Goal: Task Accomplishment & Management: Use online tool/utility

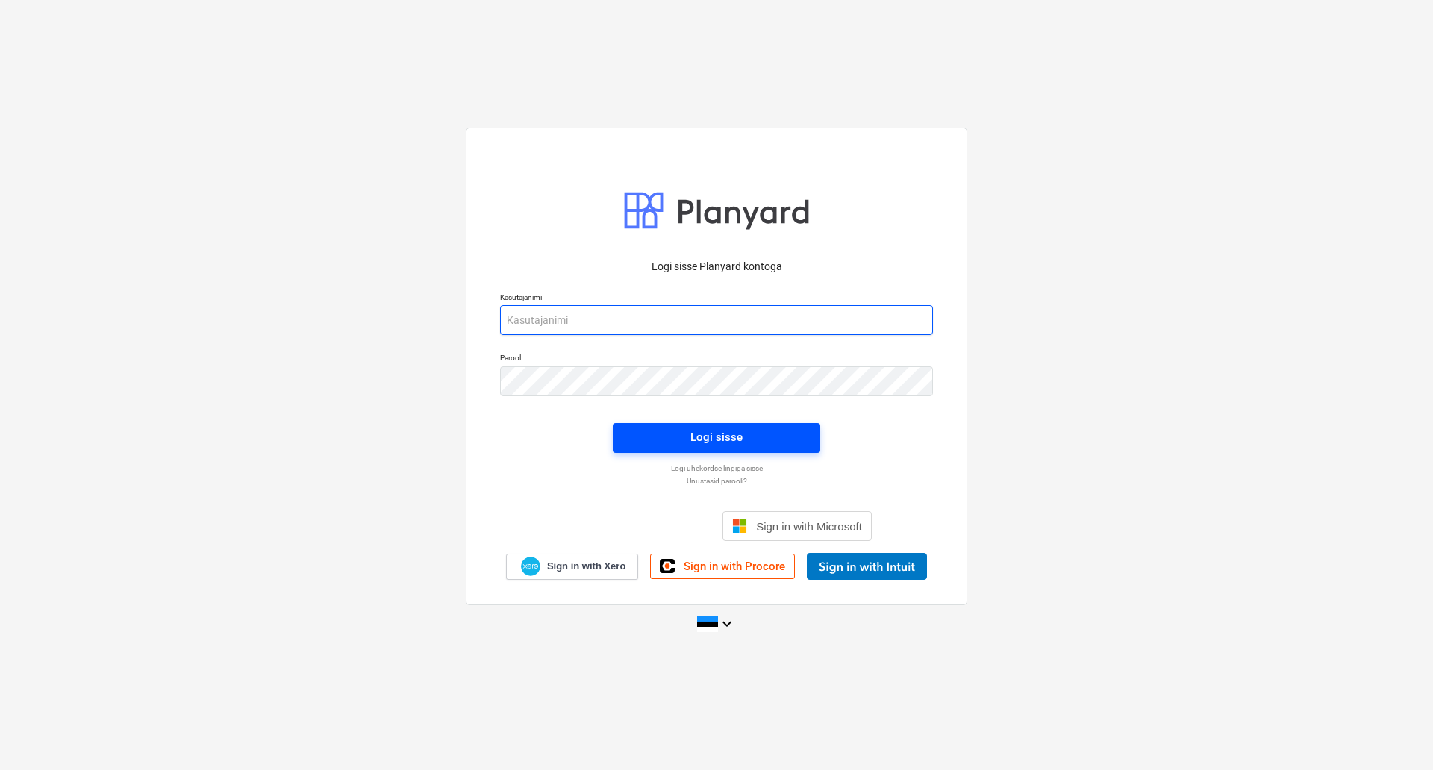
type input "[PERSON_NAME][EMAIL_ADDRESS][DOMAIN_NAME]"
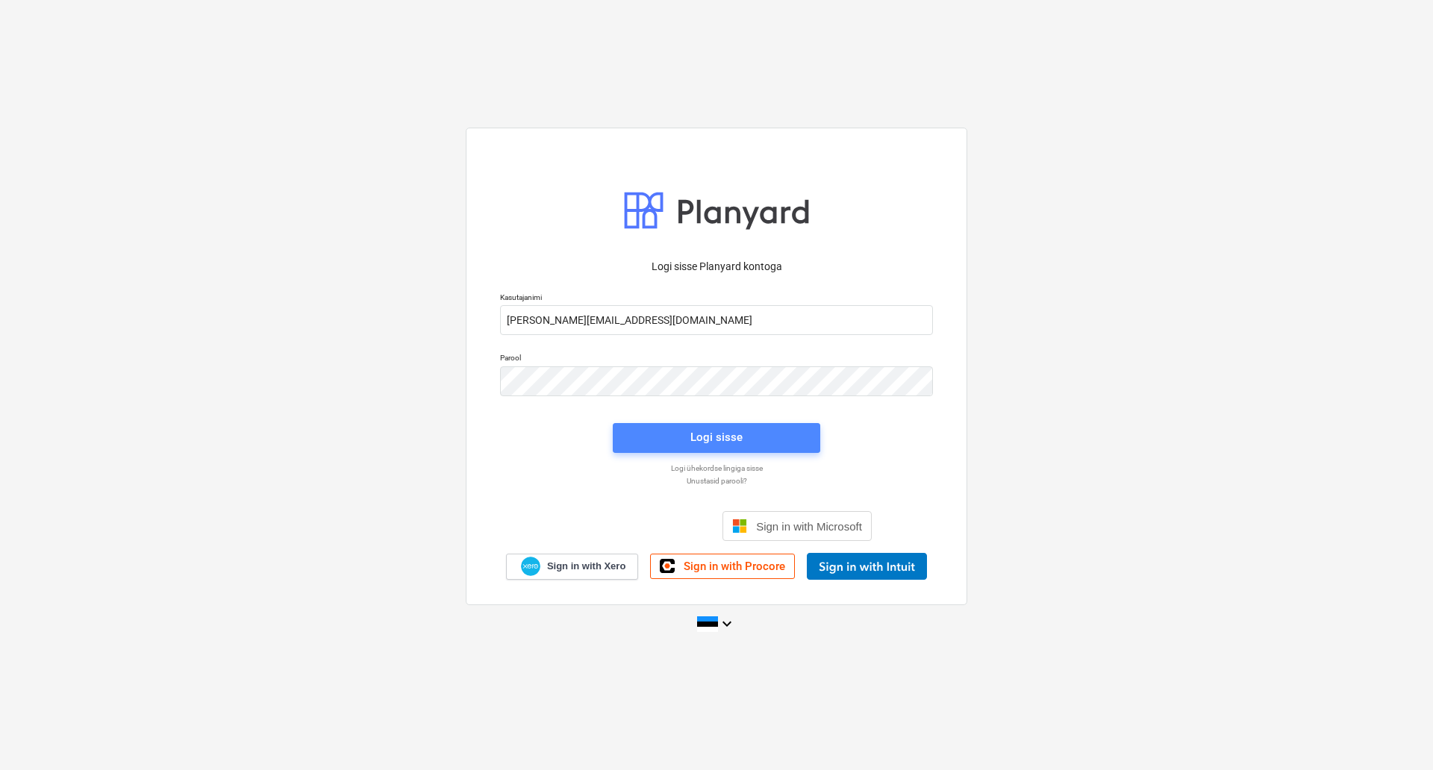
click at [743, 428] on span "Logi sisse" at bounding box center [717, 437] width 172 height 19
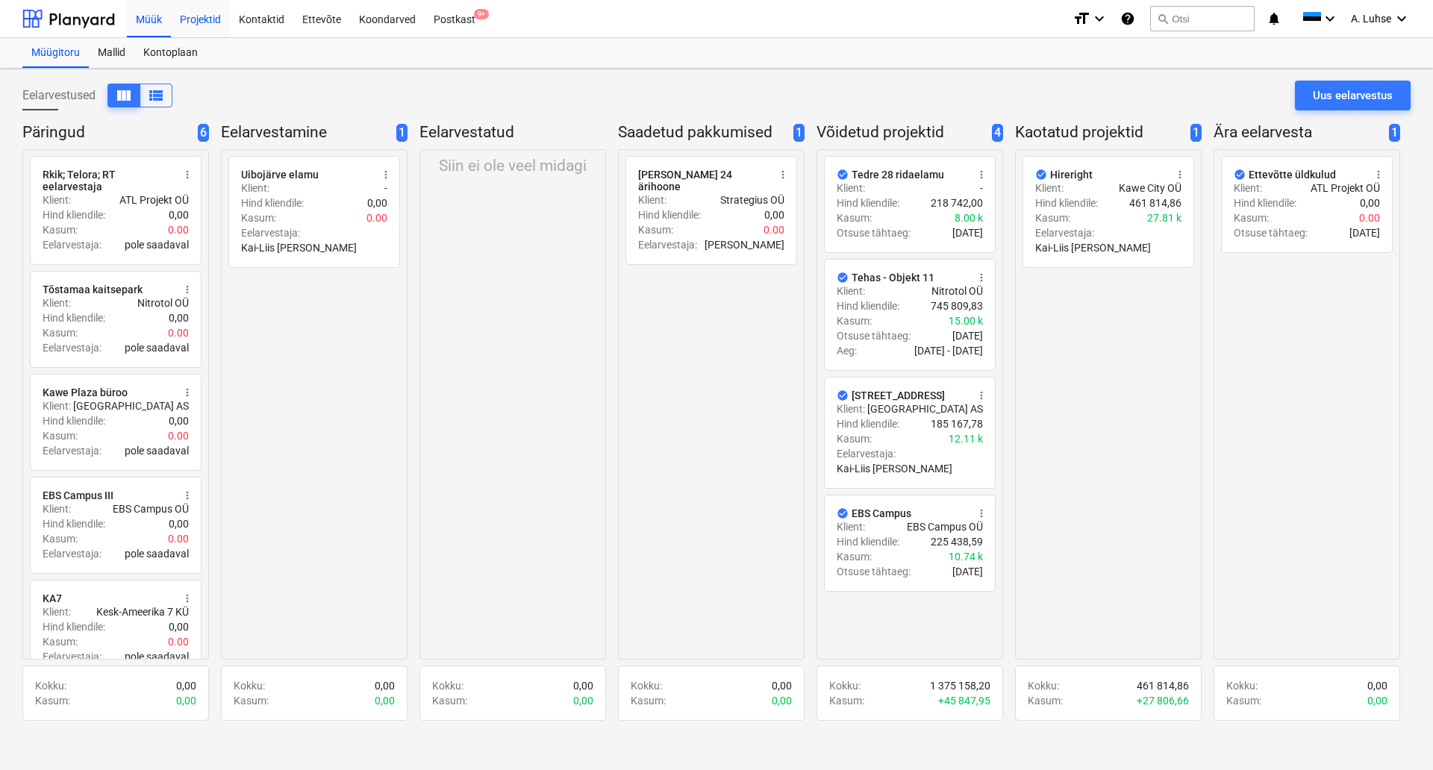
click at [192, 13] on div "Projektid" at bounding box center [200, 18] width 59 height 38
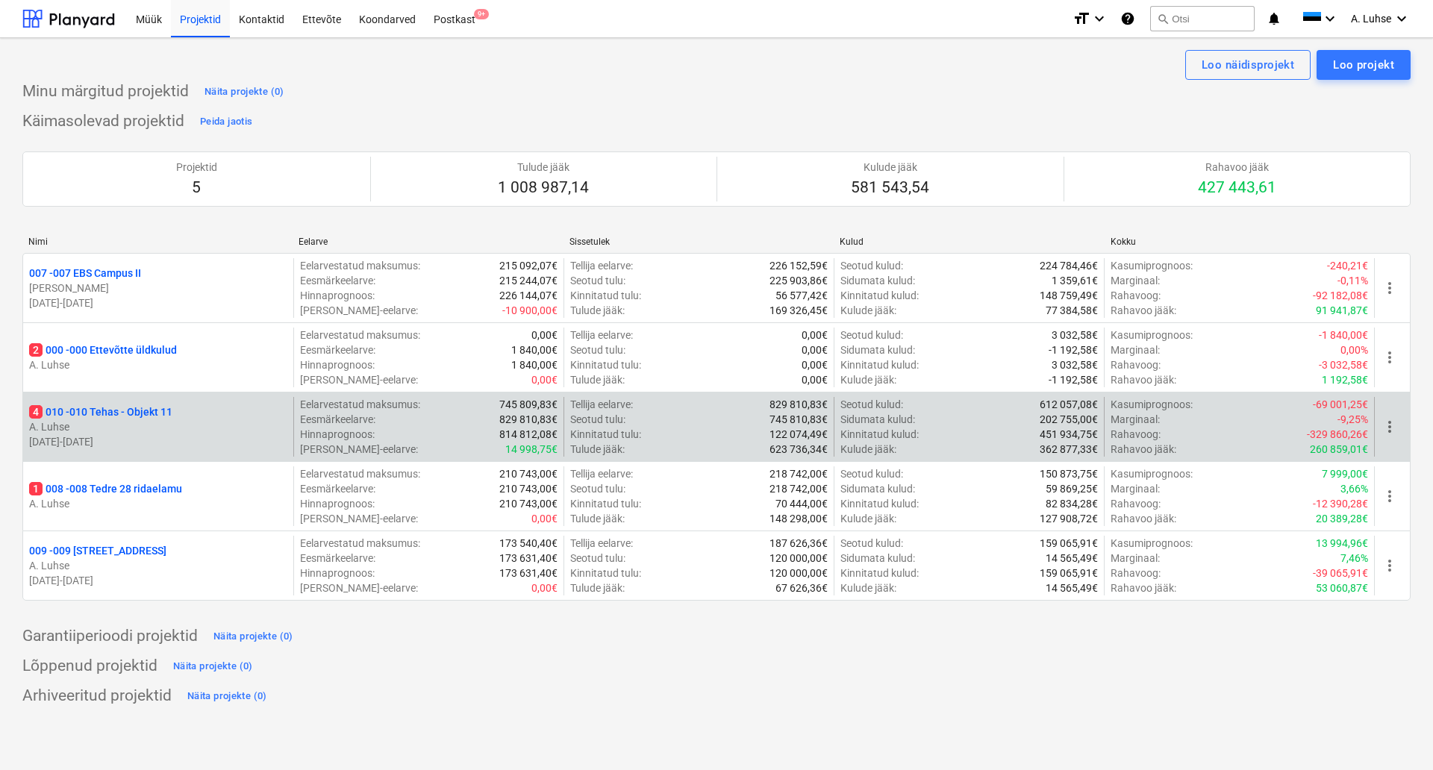
click at [219, 425] on p "A. Luhse" at bounding box center [158, 427] width 258 height 15
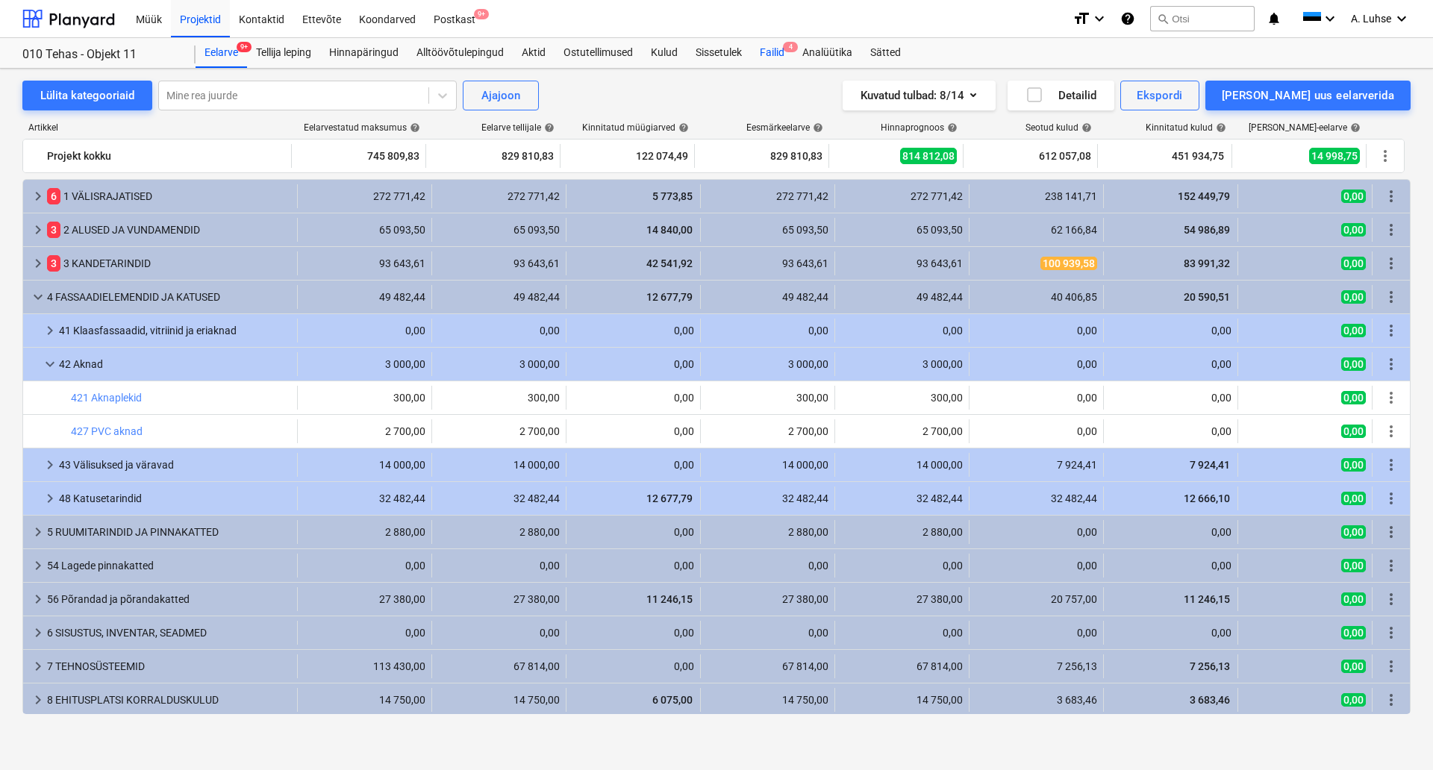
click at [770, 51] on div "Failid 4" at bounding box center [772, 53] width 43 height 30
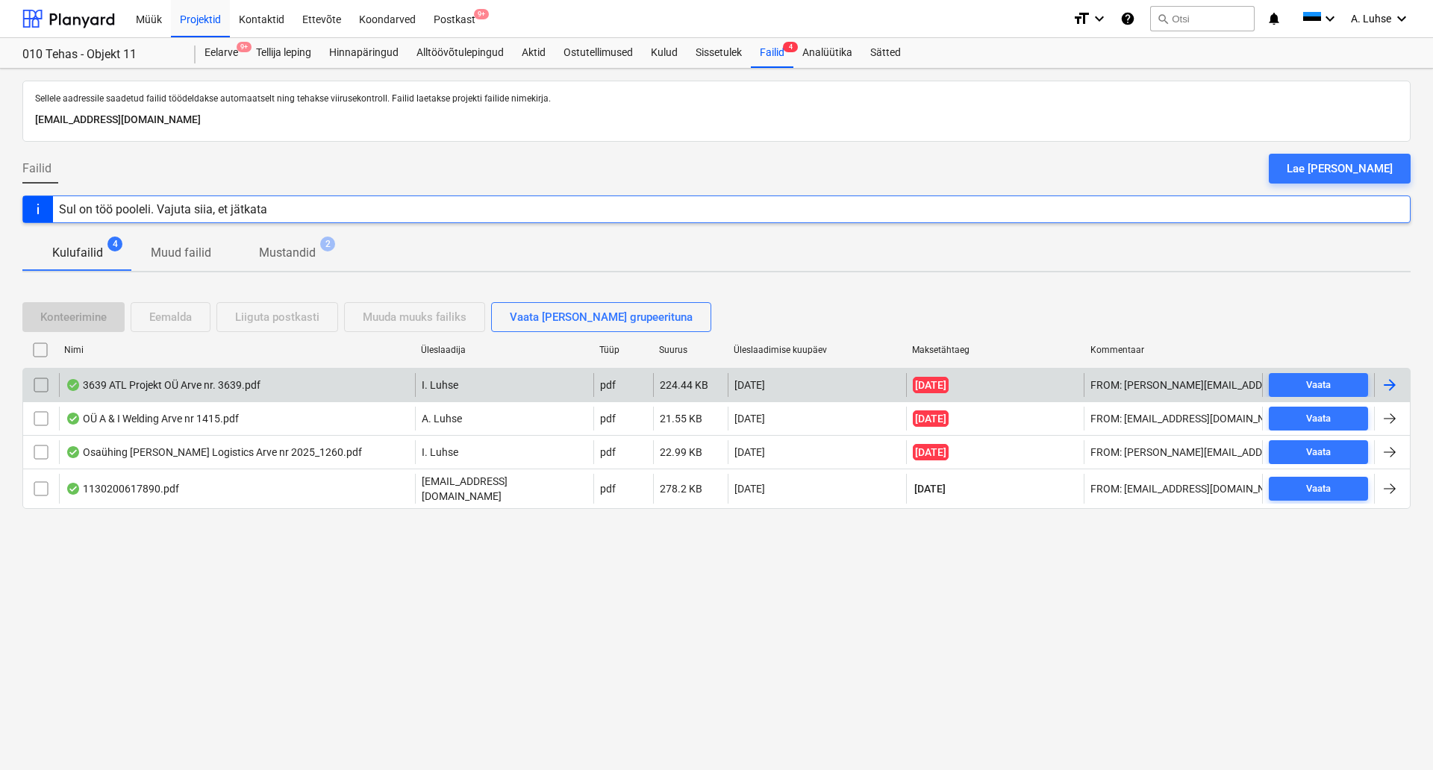
click at [246, 394] on div "3639 ATL Projekt OÜ Arve nr. 3639.pdf" at bounding box center [237, 385] width 356 height 24
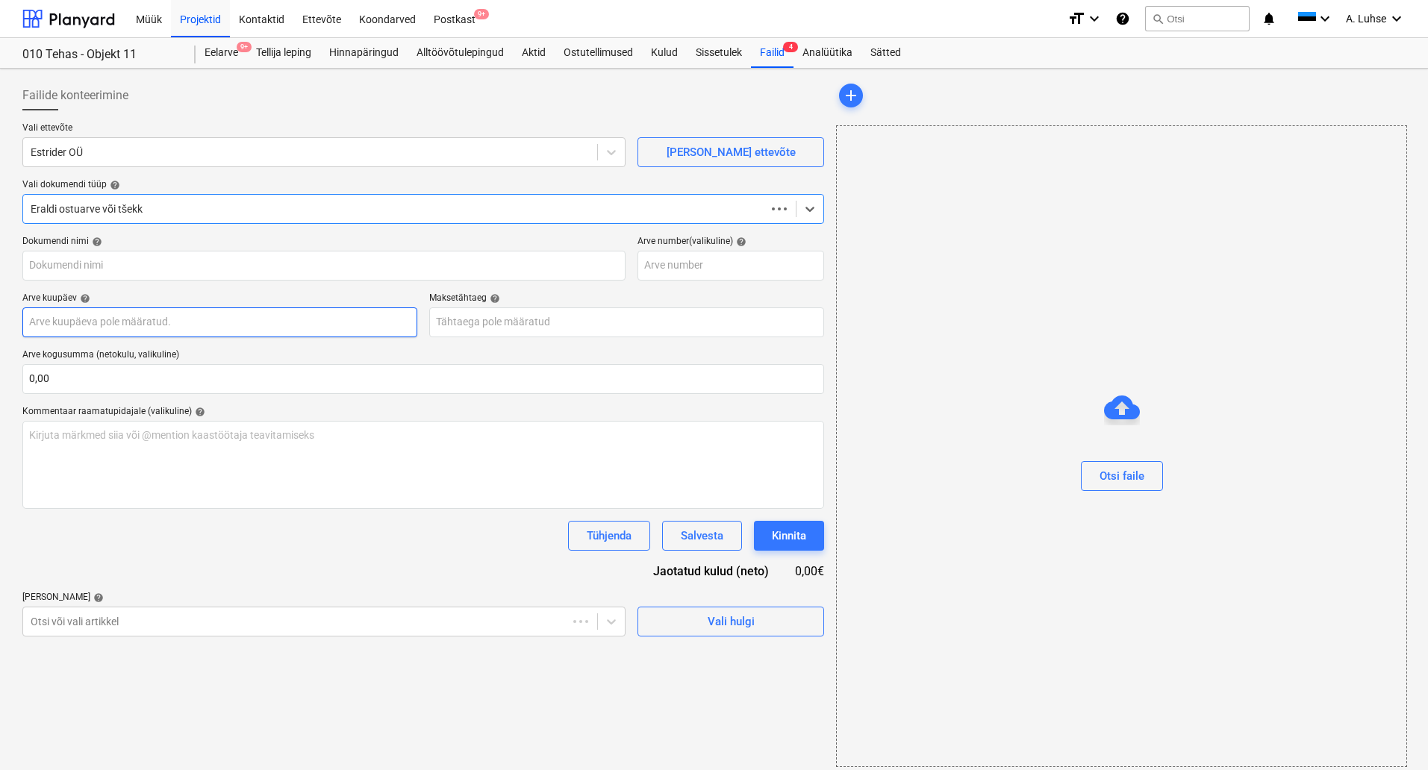
type input "3639"
type input "[DATE]"
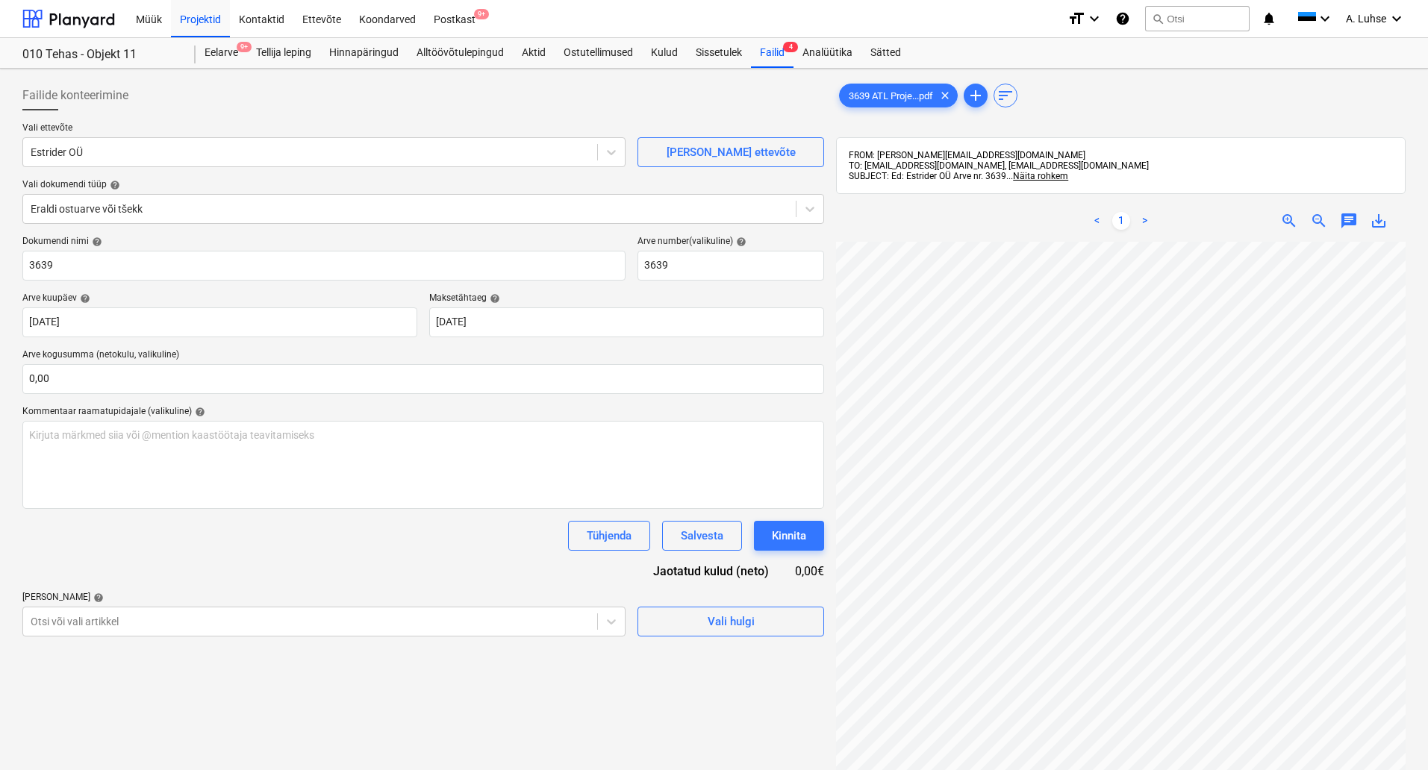
scroll to position [205, 105]
